Goal: Task Accomplishment & Management: Manage account settings

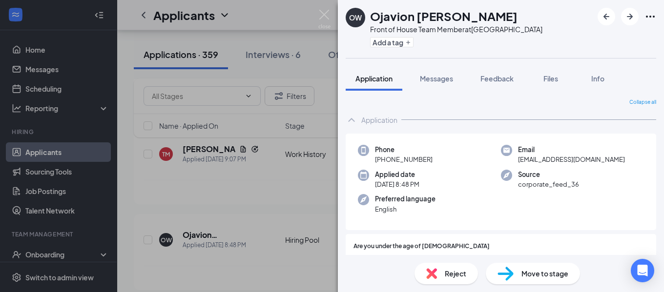
scroll to position [195, 0]
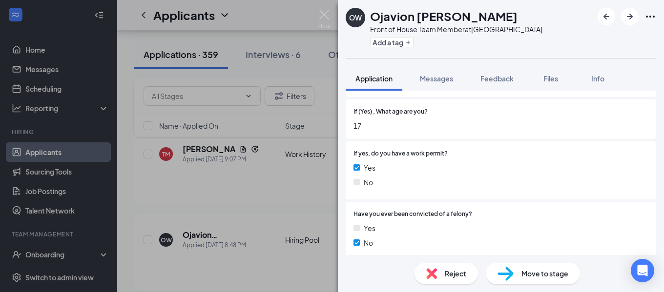
click at [262, 160] on div "OW Ojavion [PERSON_NAME] Front of House Team Member at [GEOGRAPHIC_DATA] Add a …" at bounding box center [332, 146] width 664 height 292
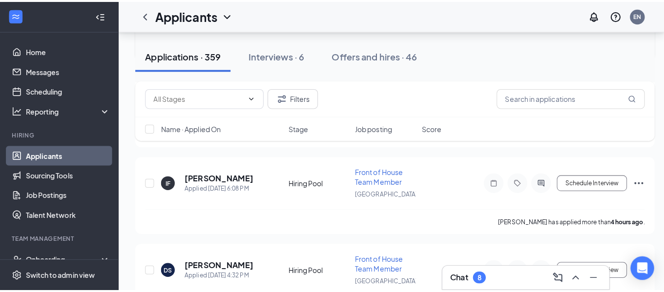
scroll to position [244, 0]
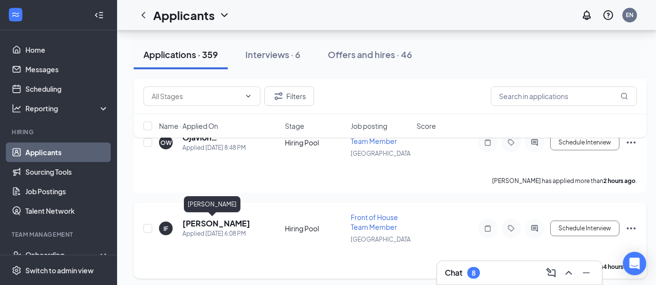
click at [215, 226] on h5 "[PERSON_NAME]" at bounding box center [216, 223] width 68 height 11
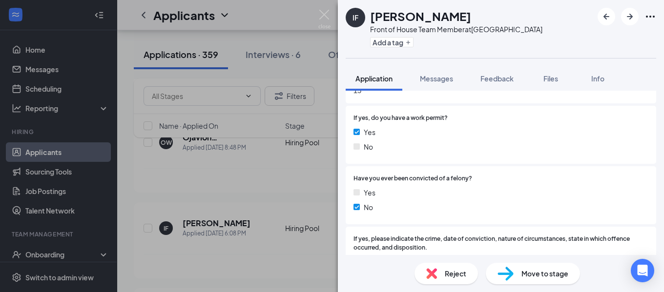
scroll to position [244, 0]
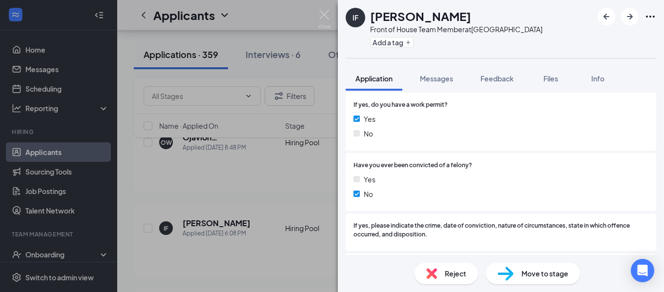
click at [449, 264] on div "Reject" at bounding box center [445, 273] width 63 height 21
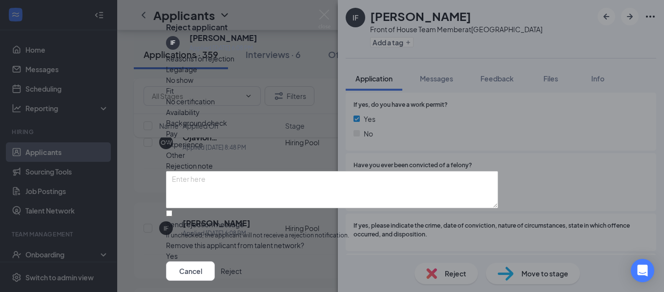
click at [194, 75] on span "Legal age" at bounding box center [181, 69] width 31 height 11
click at [172, 210] on input "Send rejection message If unchecked, the applicant will not receive a rejection…" at bounding box center [169, 213] width 6 height 6
checkbox input "true"
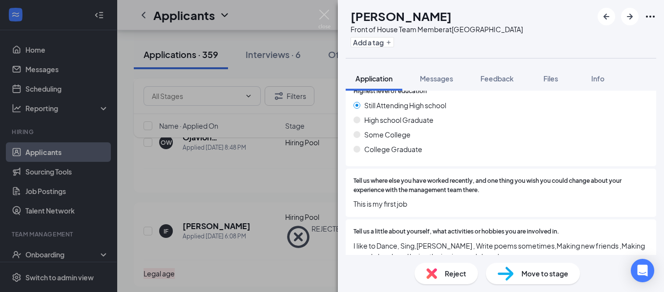
scroll to position [1153, 0]
